Goal: Information Seeking & Learning: Learn about a topic

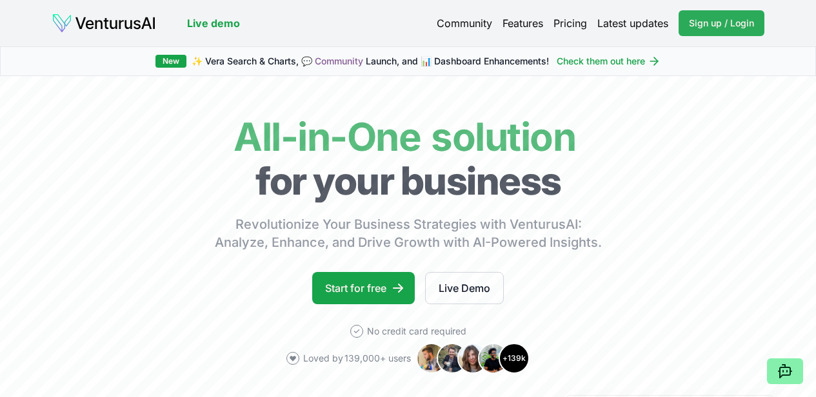
click at [715, 14] on link "Sign up / Login Login" at bounding box center [722, 23] width 86 height 26
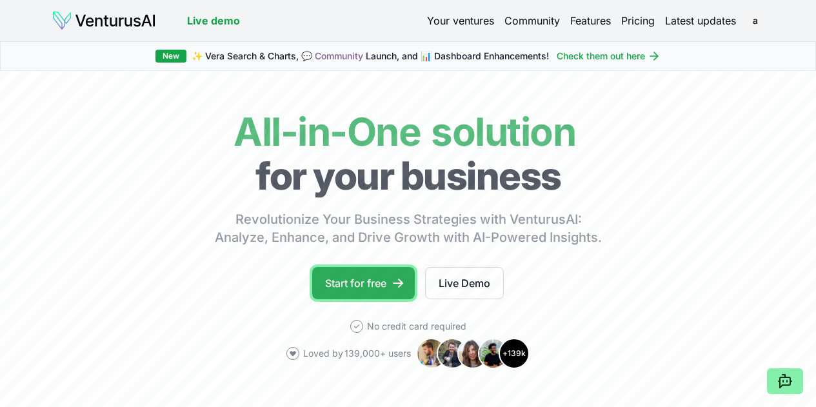
click at [365, 299] on link "Start for free" at bounding box center [363, 283] width 103 height 32
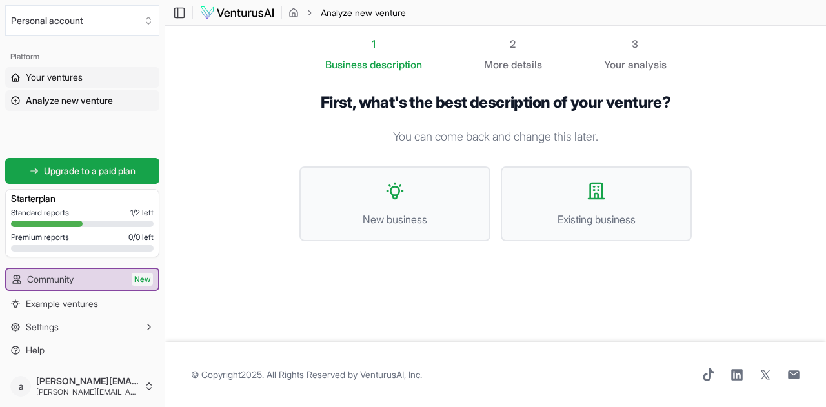
click at [64, 74] on span "Your ventures" at bounding box center [54, 77] width 57 height 13
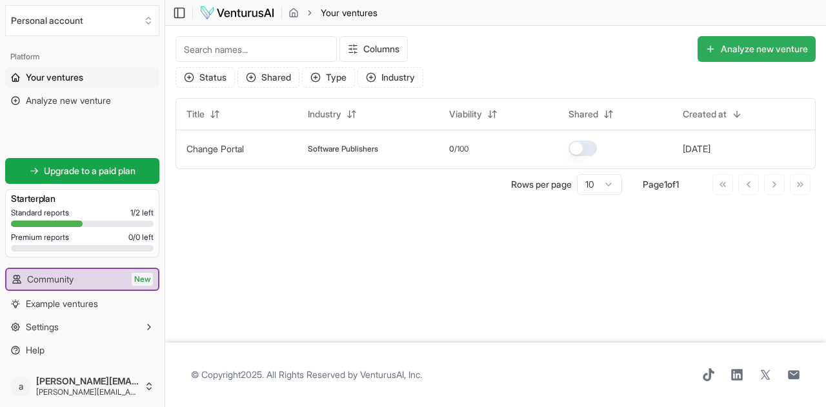
click at [769, 50] on button "Analyze new venture" at bounding box center [757, 49] width 118 height 26
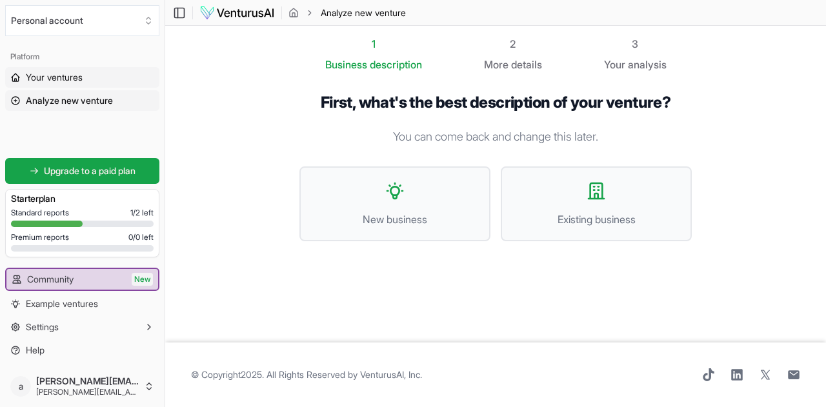
click at [71, 77] on span "Your ventures" at bounding box center [54, 77] width 57 height 13
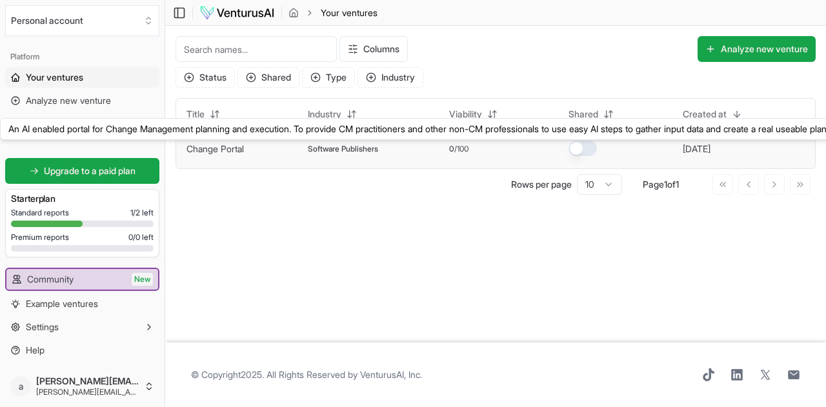
click at [212, 149] on link "Change Portal" at bounding box center [214, 148] width 57 height 11
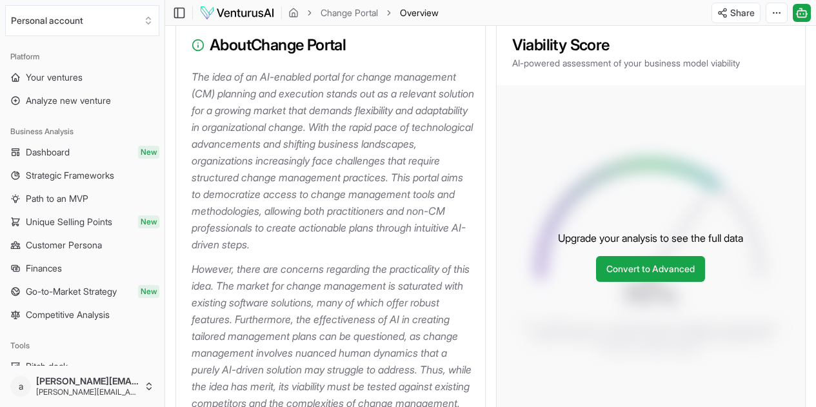
scroll to position [258, 0]
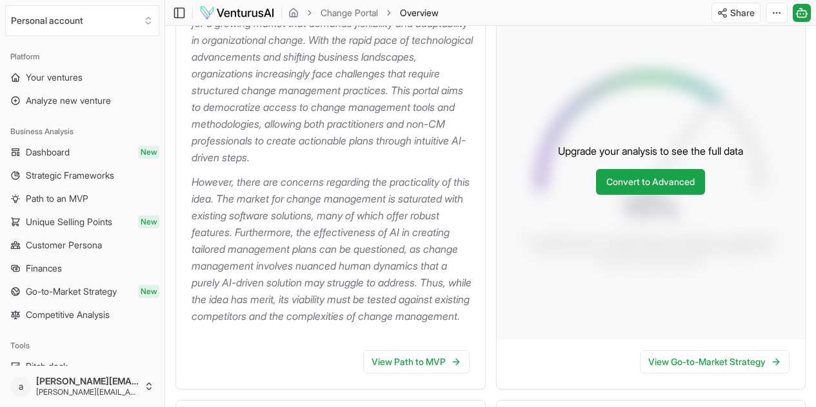
click at [275, 262] on p "However, there are concerns regarding the practicality of this idea. The market…" at bounding box center [333, 249] width 283 height 151
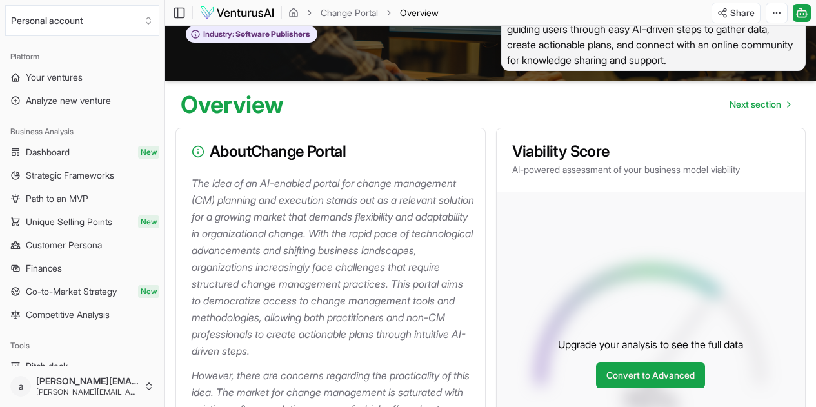
scroll to position [0, 0]
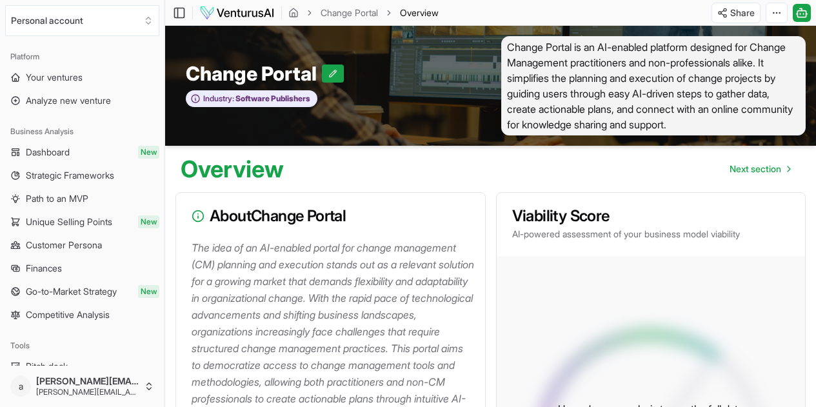
click at [591, 104] on span "Change Portal is an AI-enabled platform designed for Change Management practiti…" at bounding box center [653, 85] width 305 height 99
click at [328, 78] on button at bounding box center [333, 74] width 22 height 18
click at [570, 123] on span "Change Portal is an AI-enabled platform designed for Change Management practiti…" at bounding box center [653, 85] width 305 height 99
click at [363, 76] on icon at bounding box center [363, 73] width 9 height 9
click at [585, 62] on span "Change Portal is an AI-enabled platform designed for Change Management practiti…" at bounding box center [653, 85] width 305 height 99
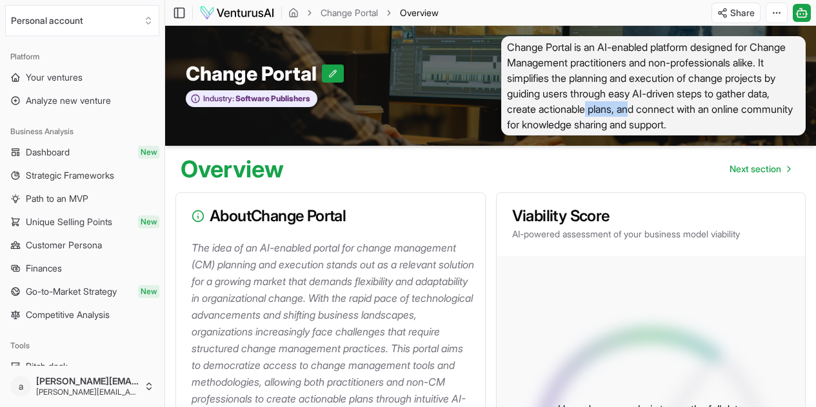
drag, startPoint x: 698, startPoint y: 111, endPoint x: 649, endPoint y: 104, distance: 48.9
click at [649, 104] on span "Change Portal is an AI-enabled platform designed for Change Management practiti…" at bounding box center [653, 85] width 305 height 99
click at [687, 94] on span "Change Portal is an AI-enabled platform designed for Change Management practiti…" at bounding box center [653, 85] width 305 height 99
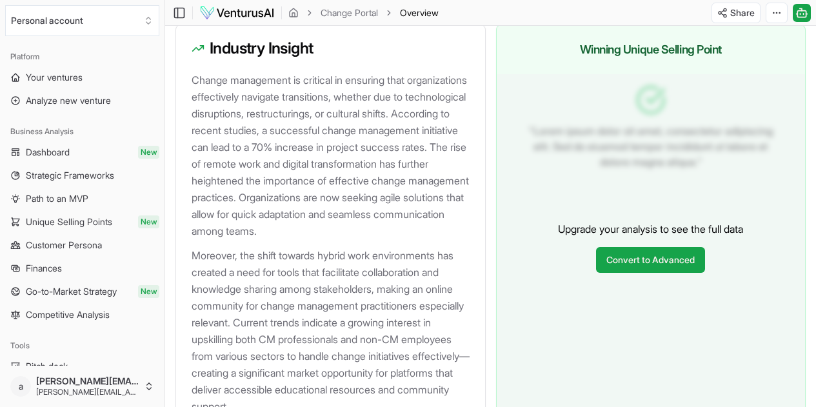
scroll to position [1615, 0]
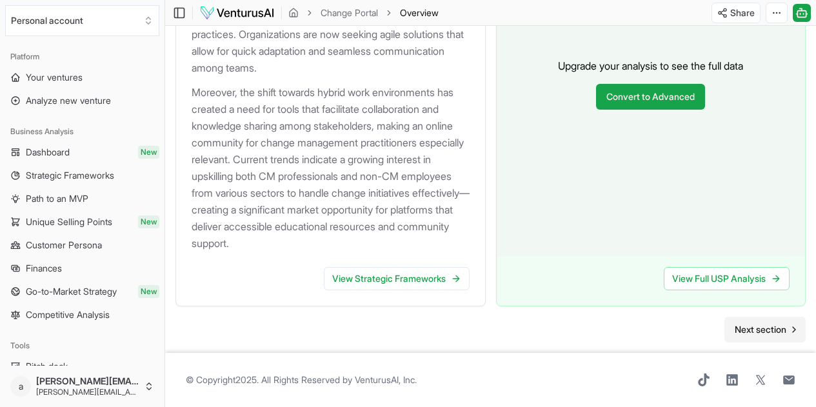
click at [774, 323] on span "Next section" at bounding box center [761, 329] width 52 height 13
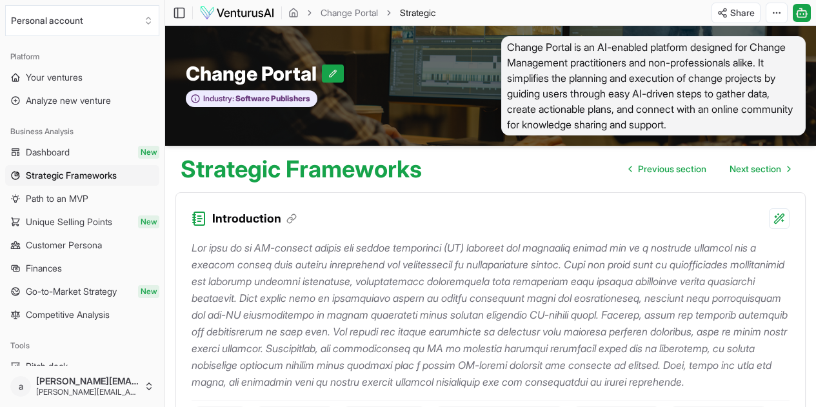
click at [707, 83] on span "Change Portal is an AI-enabled platform designed for Change Management practiti…" at bounding box center [653, 85] width 305 height 99
click at [603, 42] on span "Change Portal is an AI-enabled platform designed for Change Management practiti…" at bounding box center [653, 85] width 305 height 99
click at [510, 46] on span "Change Portal is an AI-enabled platform designed for Change Management practiti…" at bounding box center [653, 85] width 305 height 99
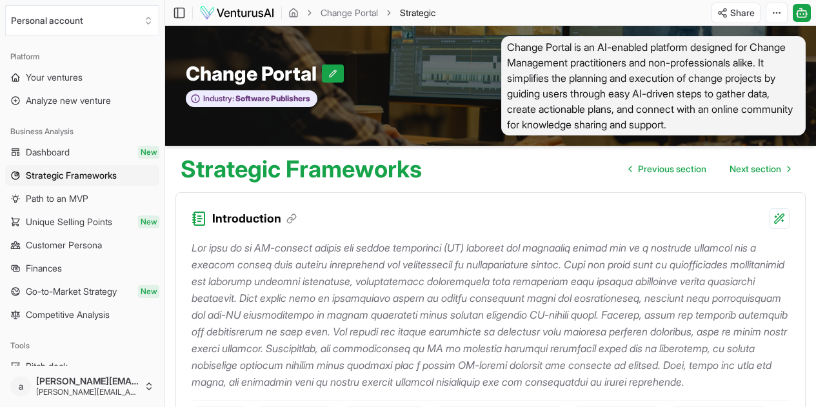
drag, startPoint x: 576, startPoint y: 48, endPoint x: 609, endPoint y: 49, distance: 32.9
click at [576, 48] on span "Change Portal is an AI-enabled platform designed for Change Management practiti…" at bounding box center [653, 85] width 305 height 99
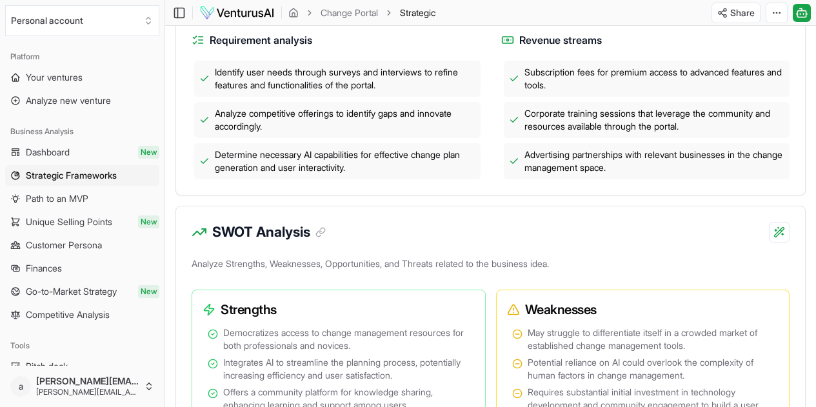
click at [581, 243] on div "SWOT Analysis" at bounding box center [490, 224] width 629 height 36
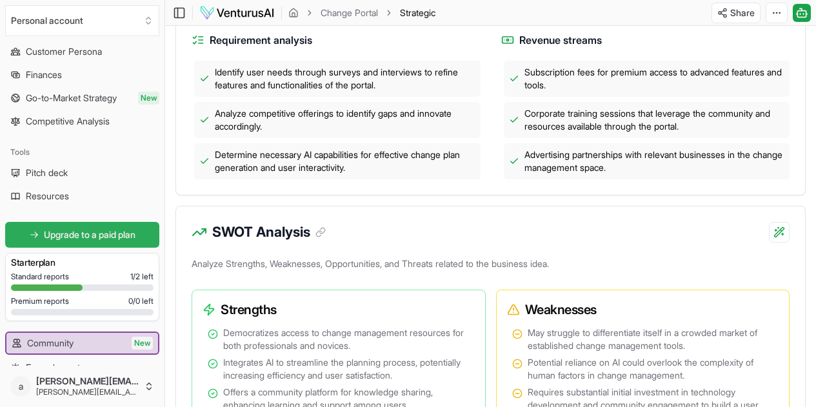
click at [91, 240] on span "Upgrade to a paid plan" at bounding box center [90, 234] width 92 height 13
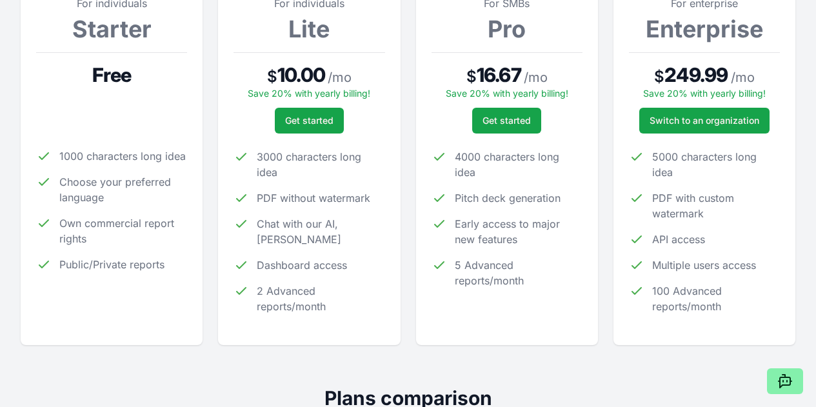
scroll to position [194, 0]
